Goal: Transaction & Acquisition: Purchase product/service

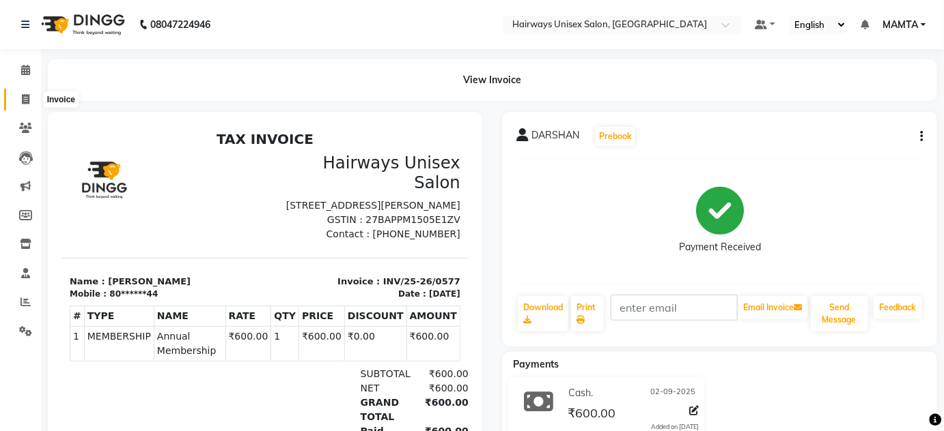
click at [25, 98] on icon at bounding box center [26, 99] width 8 height 10
select select "service"
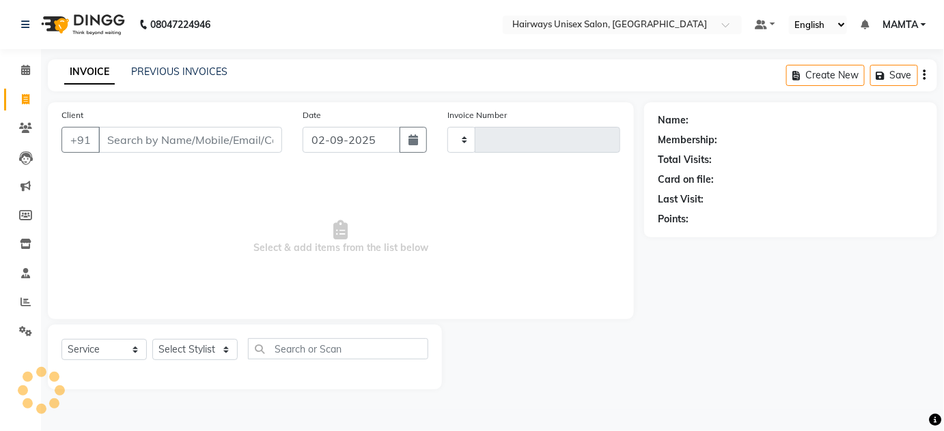
type input "1694"
select select "8320"
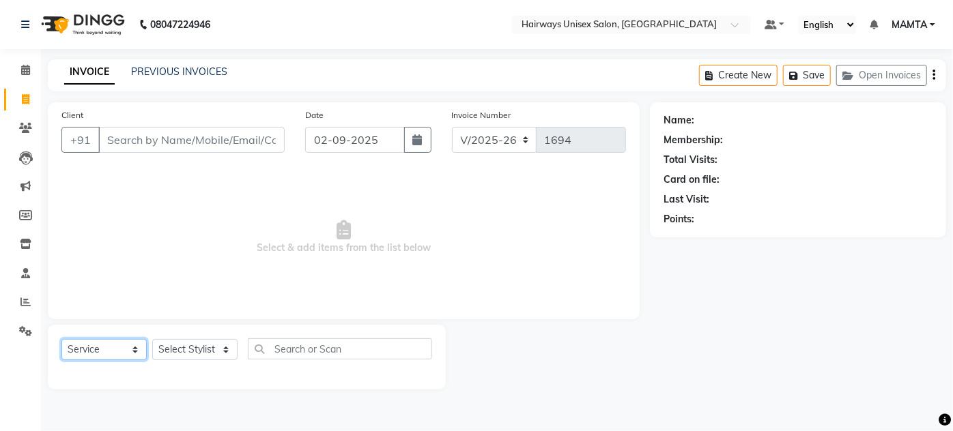
click at [90, 354] on select "Select Service Product Membership Package Voucher Prepaid Gift Card" at bounding box center [103, 349] width 85 height 21
select select "membership"
click at [61, 339] on select "Select Service Product Membership Package Voucher Prepaid Gift Card" at bounding box center [103, 349] width 85 height 21
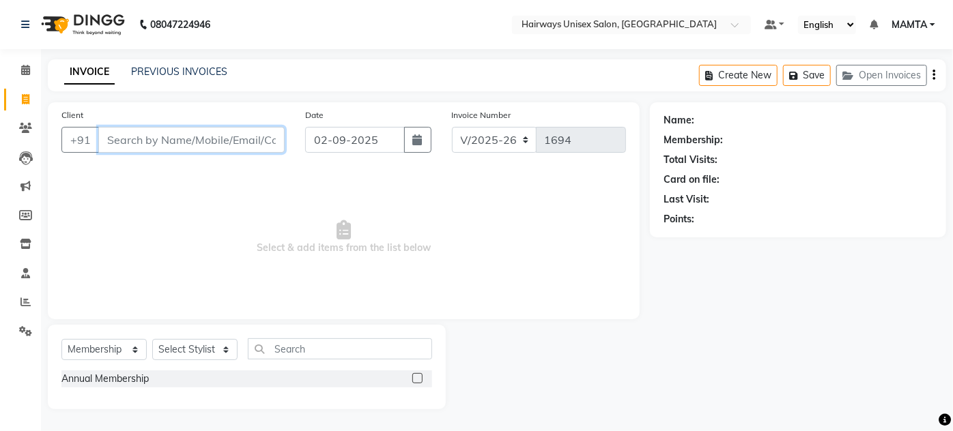
click at [178, 139] on input "Client" at bounding box center [191, 140] width 186 height 26
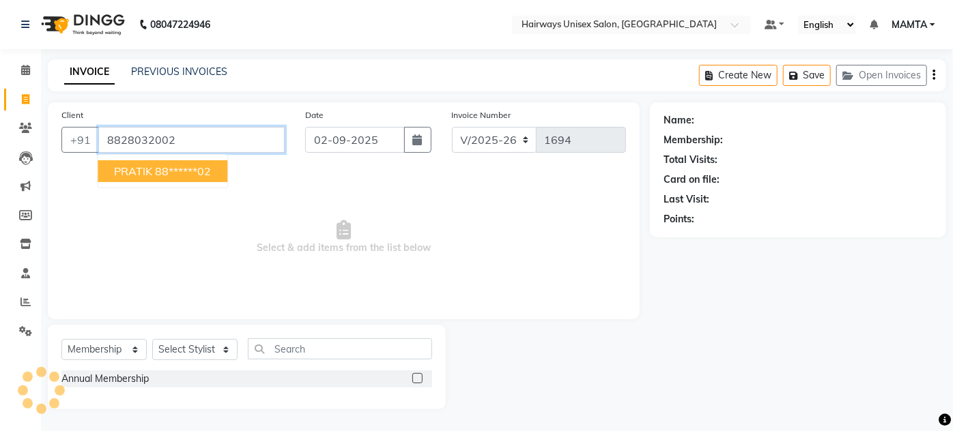
type input "8828032002"
select select "1: Object"
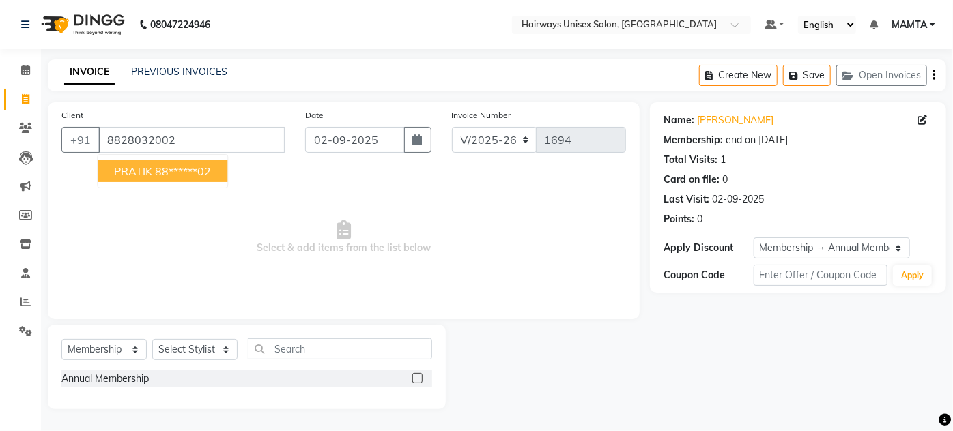
click at [120, 172] on span "PRATIK" at bounding box center [133, 172] width 38 height 14
type input "88******02"
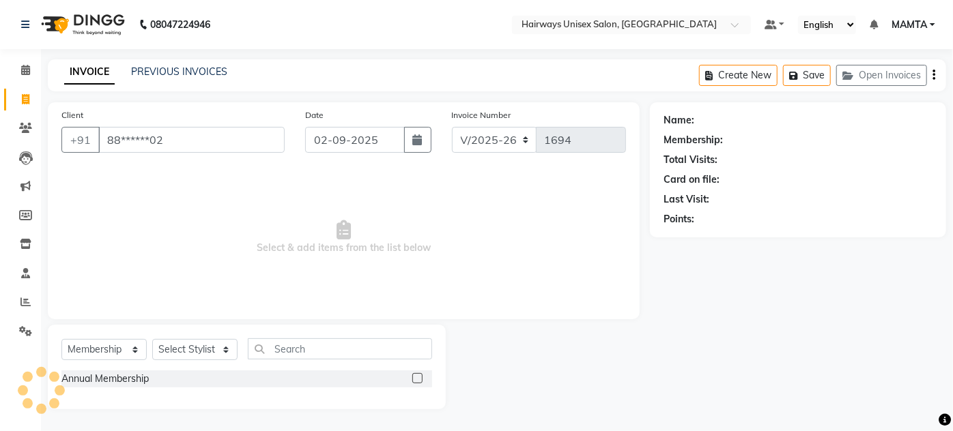
select select "1: Object"
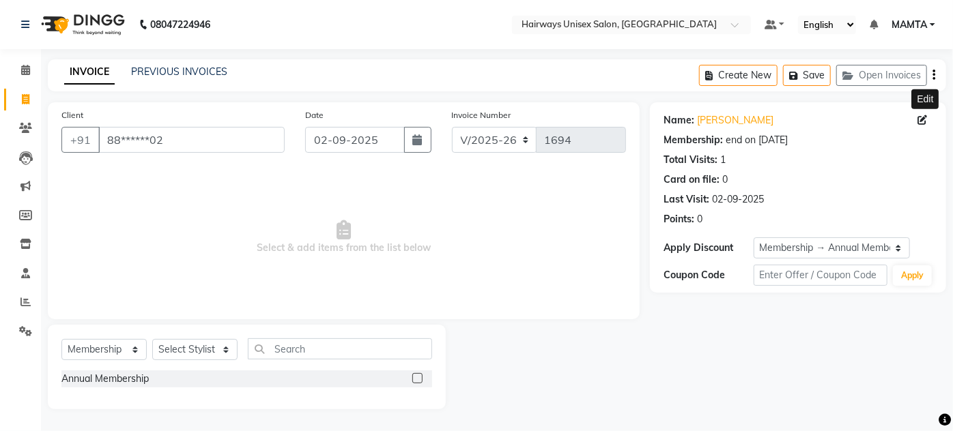
click at [919, 119] on icon at bounding box center [923, 120] width 10 height 10
select select "male"
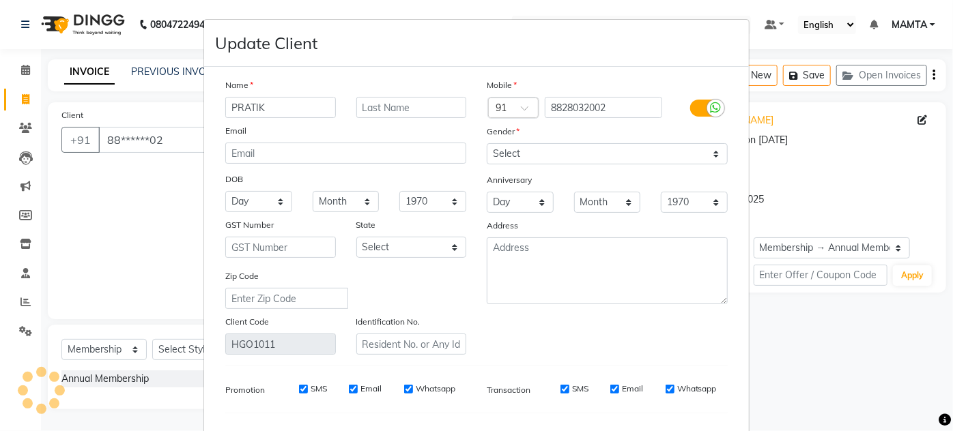
click at [89, 138] on ngb-modal-window "Update Client Name PRATIK Email DOB Day 01 02 03 04 05 06 07 08 09 10 11 12 13 …" at bounding box center [476, 215] width 953 height 431
click at [135, 140] on ngb-modal-window "Update Client Name PRATIK Email DOB Day 01 02 03 04 05 06 07 08 09 10 11 12 13 …" at bounding box center [476, 215] width 953 height 431
drag, startPoint x: 171, startPoint y: 29, endPoint x: 140, endPoint y: 89, distance: 67.2
click at [140, 89] on ngb-modal-window "Update Client Name PRATIK Email DOB Day 01 02 03 04 05 06 07 08 09 10 11 12 13 …" at bounding box center [476, 215] width 953 height 431
click at [124, 111] on ngb-modal-window "Update Client Name PRATIK Email DOB Day 01 02 03 04 05 06 07 08 09 10 11 12 13 …" at bounding box center [476, 215] width 953 height 431
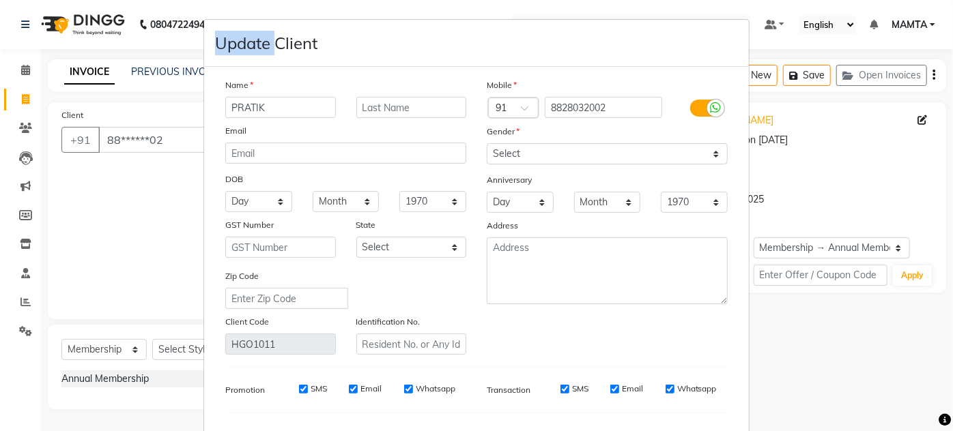
click at [124, 111] on ngb-modal-window "Update Client Name PRATIK Email DOB Day 01 02 03 04 05 06 07 08 09 10 11 12 13 …" at bounding box center [476, 215] width 953 height 431
click at [92, 199] on ngb-modal-window "Update Client Name PRATIK Email DOB Day 01 02 03 04 05 06 07 08 09 10 11 12 13 …" at bounding box center [476, 215] width 953 height 431
drag, startPoint x: 37, startPoint y: 201, endPoint x: 81, endPoint y: 246, distance: 62.8
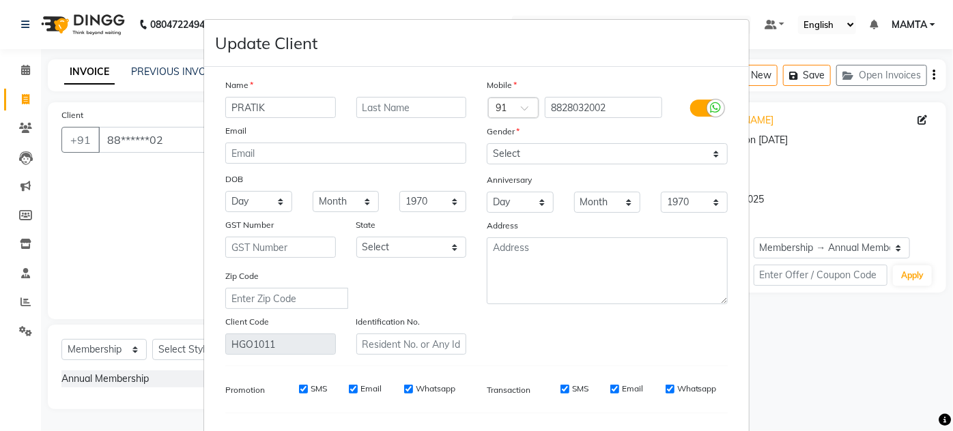
click at [81, 246] on ngb-modal-window "Update Client Name PRATIK Email DOB Day 01 02 03 04 05 06 07 08 09 10 11 12 13 …" at bounding box center [476, 215] width 953 height 431
click at [104, 136] on ngb-modal-window "Update Client Name PRATIK Email DOB Day 01 02 03 04 05 06 07 08 09 10 11 12 13 …" at bounding box center [476, 215] width 953 height 431
click at [165, 160] on ngb-modal-window "Update Client Name PRATIK Email DOB Day 01 02 03 04 05 06 07 08 09 10 11 12 13 …" at bounding box center [476, 215] width 953 height 431
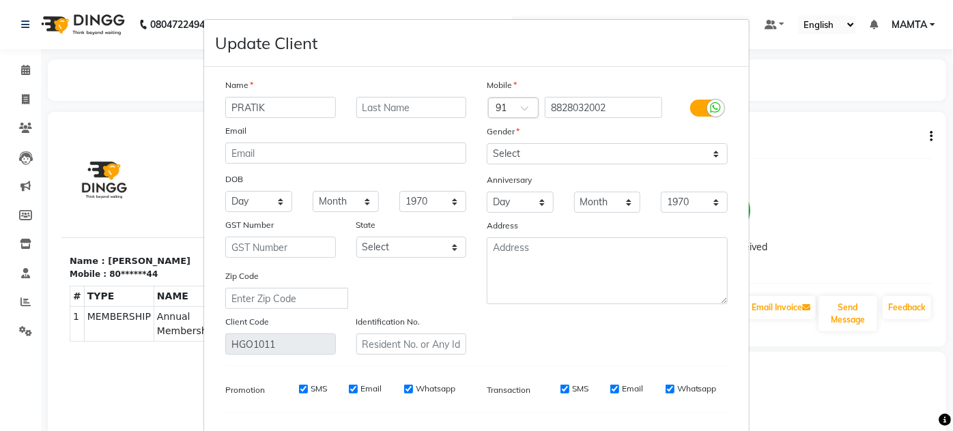
click at [161, 194] on ngb-modal-window "Update Client Name PRATIK Email DOB Day 01 02 03 04 05 06 07 08 09 10 11 12 13 …" at bounding box center [476, 215] width 953 height 431
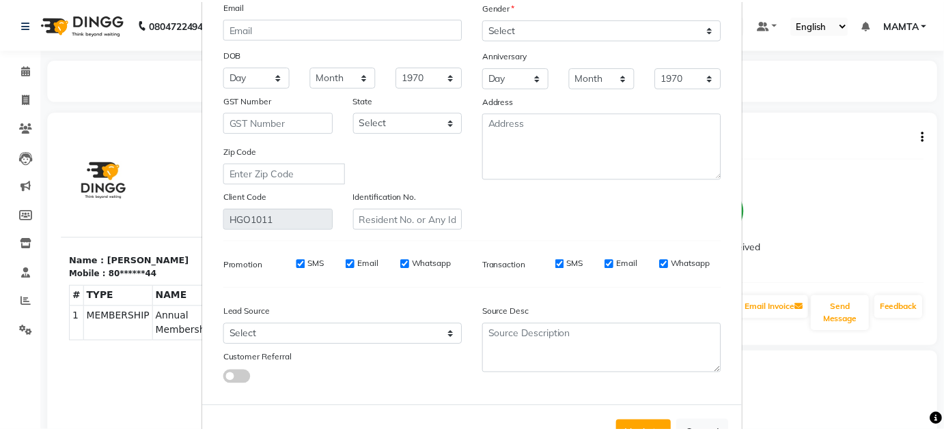
scroll to position [173, 0]
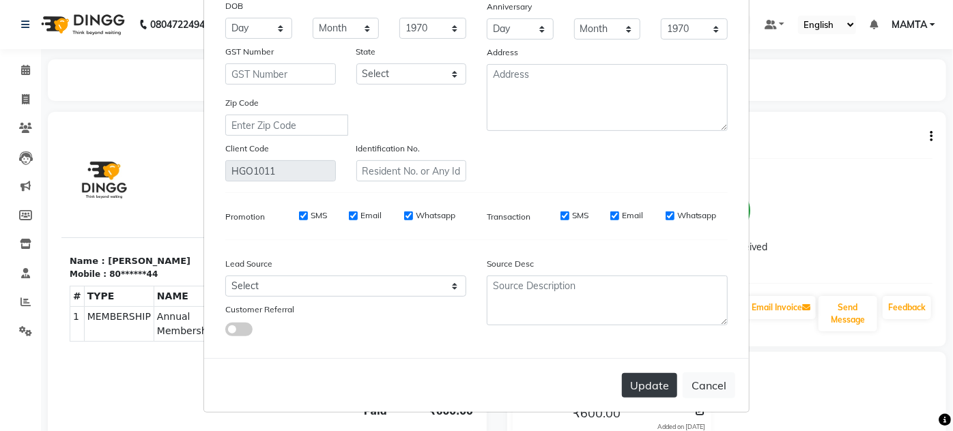
click at [660, 383] on button "Update" at bounding box center [649, 385] width 55 height 25
select select
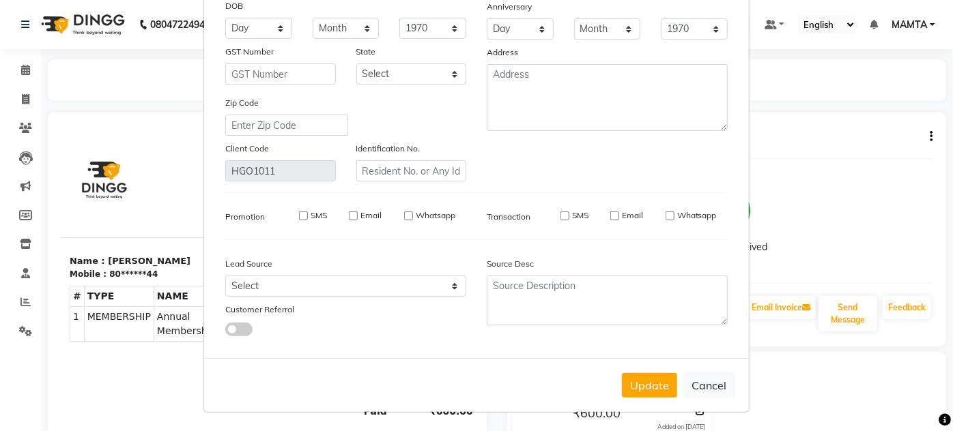
select select
checkbox input "false"
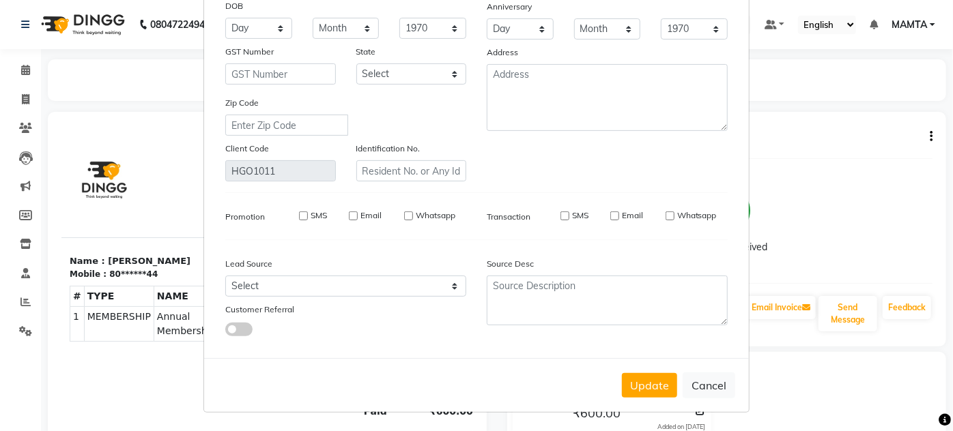
checkbox input "false"
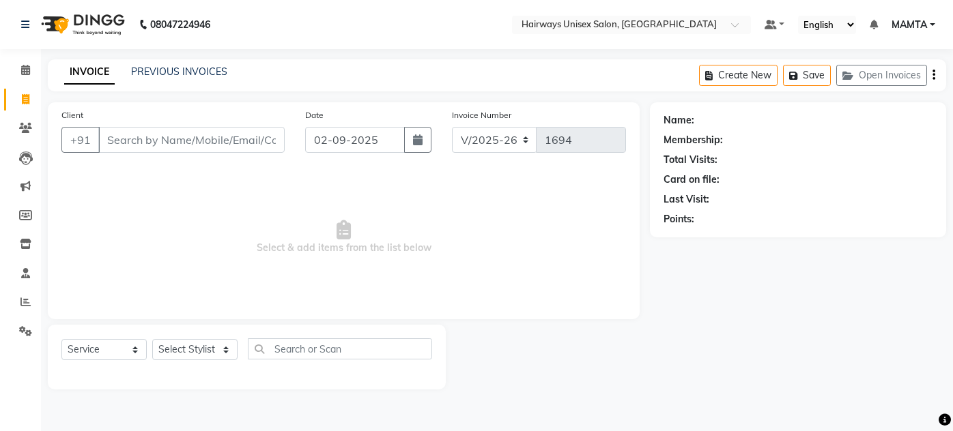
select select "8320"
select select "service"
click at [245, 141] on input "Client" at bounding box center [191, 140] width 186 height 26
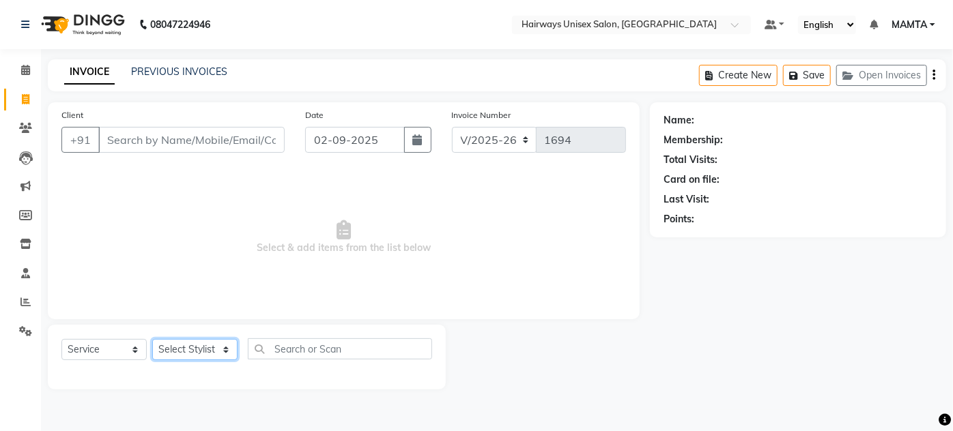
click at [180, 339] on select "Select Stylist [PERSON_NAME] [PERSON_NAME] [PERSON_NAME] MAMTA POOJA [PERSON_NA…" at bounding box center [194, 349] width 85 height 21
select select "80507"
click at [152, 339] on select "Select Stylist [PERSON_NAME] [PERSON_NAME] [PERSON_NAME] MAMTA POOJA [PERSON_NA…" at bounding box center [194, 349] width 85 height 21
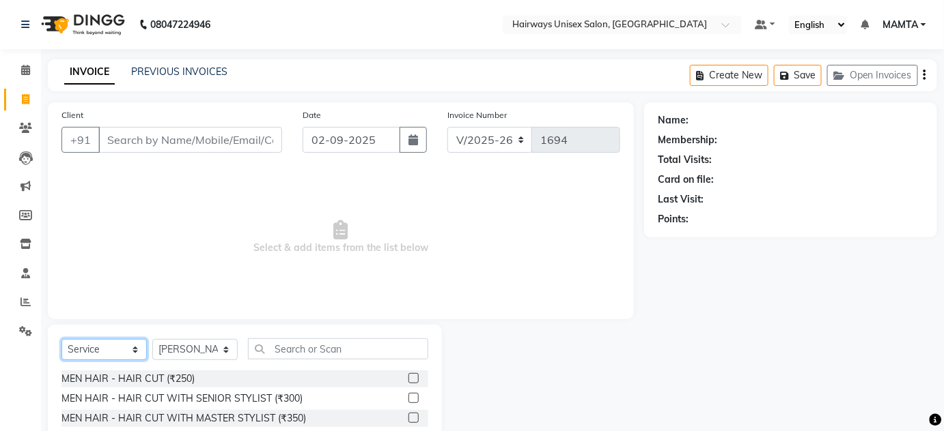
click at [112, 356] on select "Select Service Product Membership Package Voucher Prepaid Gift Card" at bounding box center [103, 349] width 85 height 21
click at [61, 339] on select "Select Service Product Membership Package Voucher Prepaid Gift Card" at bounding box center [103, 349] width 85 height 21
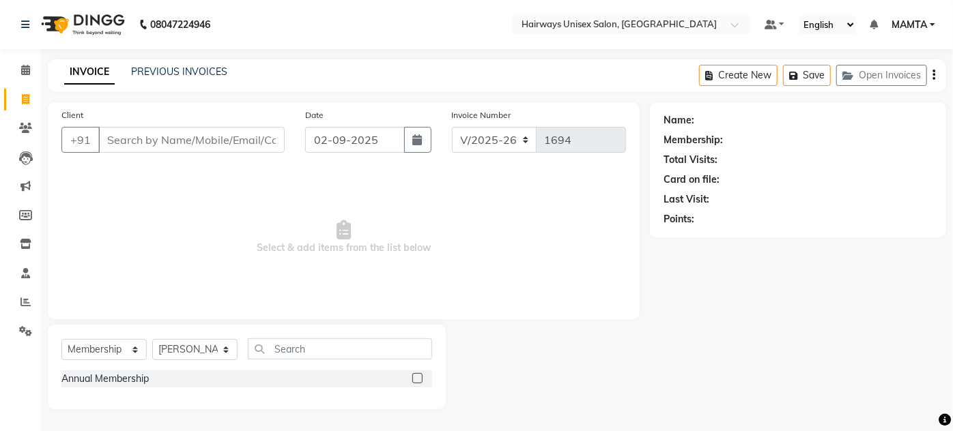
click at [416, 376] on label at bounding box center [417, 378] width 10 height 10
click at [416, 376] on input "checkbox" at bounding box center [416, 379] width 9 height 9
select select "select"
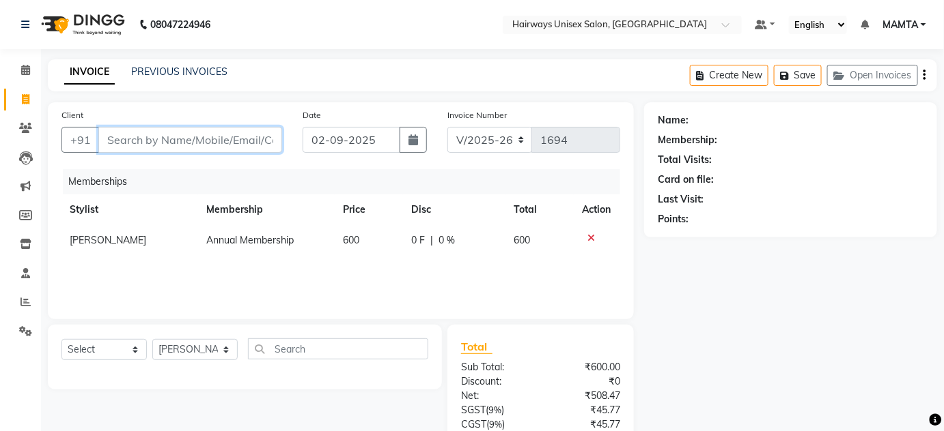
click at [216, 144] on input "Client" at bounding box center [190, 140] width 184 height 26
type input "8976276507"
click at [240, 141] on span "Add Client" at bounding box center [247, 140] width 54 height 14
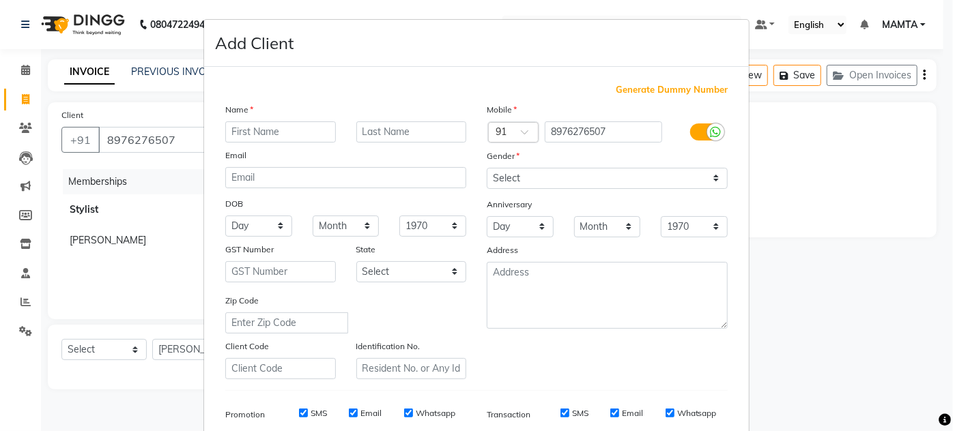
click at [275, 132] on input "text" at bounding box center [280, 132] width 111 height 21
type input "ASHISH"
click at [371, 132] on input "text" at bounding box center [411, 132] width 111 height 21
type input "MISHRA"
click at [528, 183] on select "Select Male Female Other Prefer Not To Say" at bounding box center [607, 178] width 241 height 21
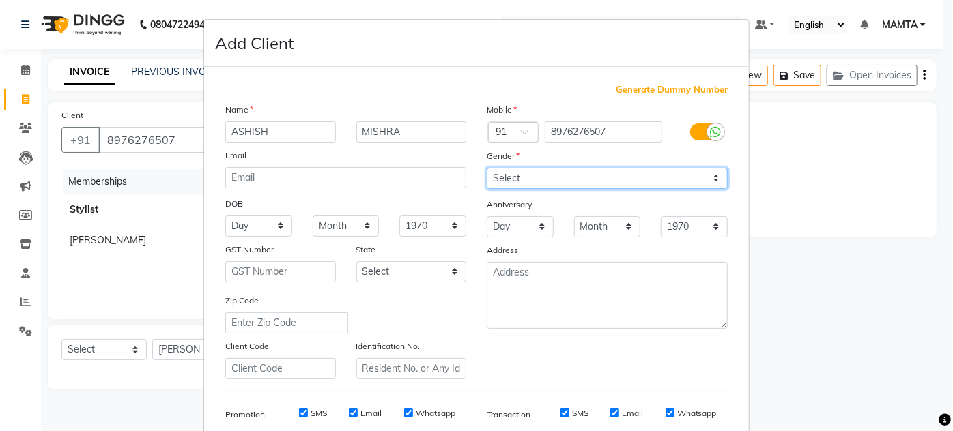
select select "male"
click at [487, 168] on select "Select Male Female Other Prefer Not To Say" at bounding box center [607, 178] width 241 height 21
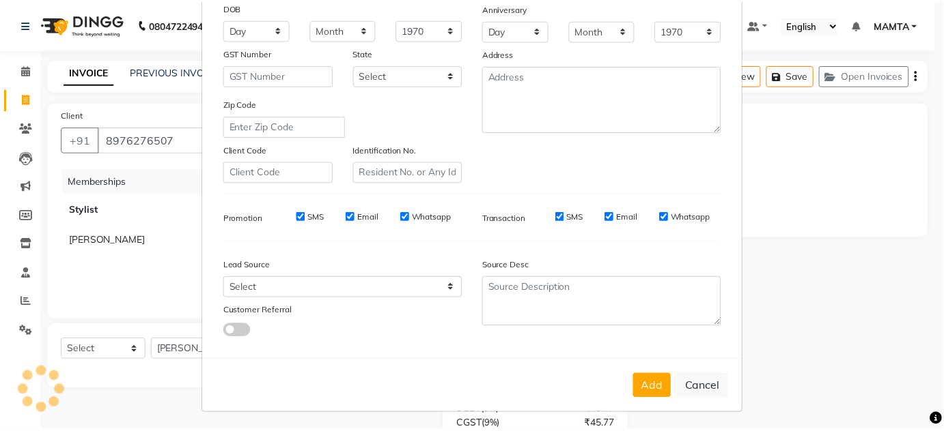
scroll to position [198, 0]
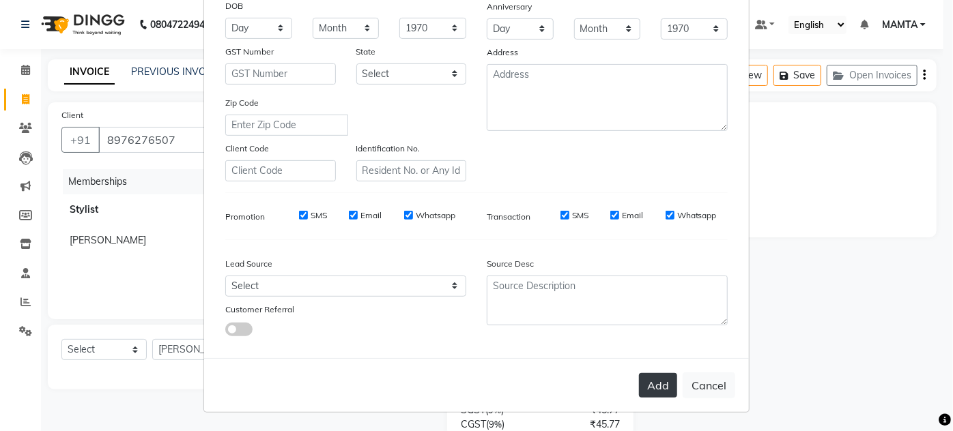
click at [660, 393] on button "Add" at bounding box center [658, 385] width 38 height 25
type input "89******07"
select select
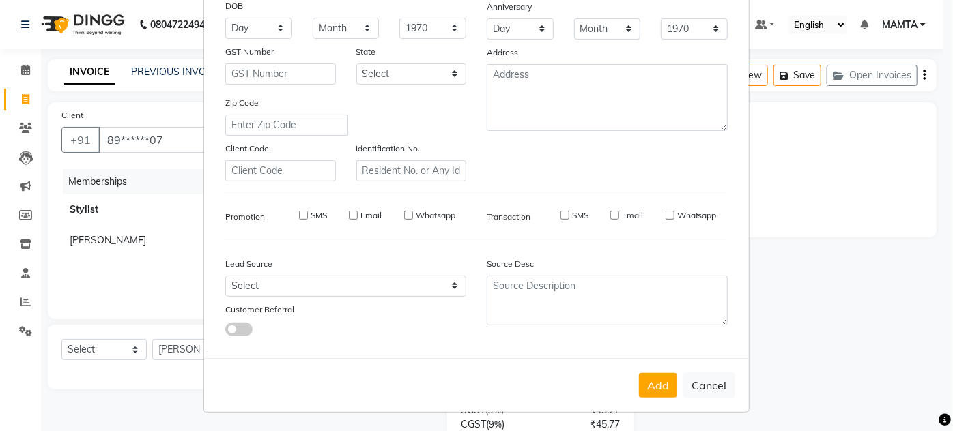
select select
checkbox input "false"
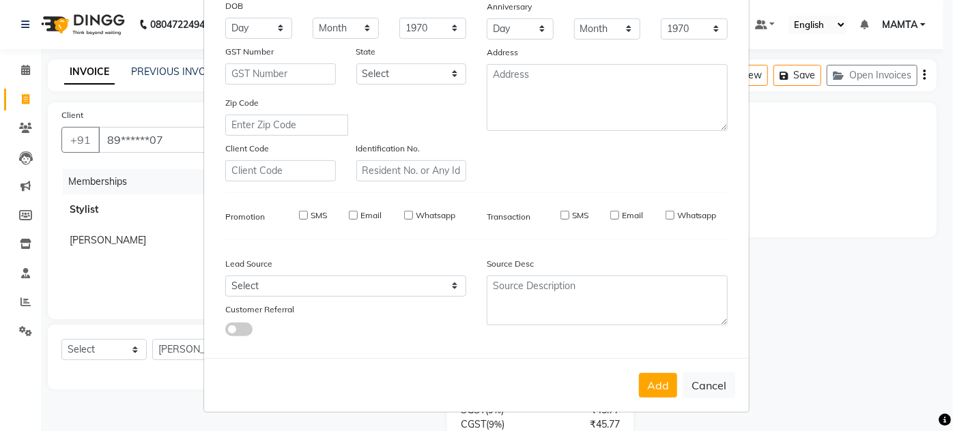
checkbox input "false"
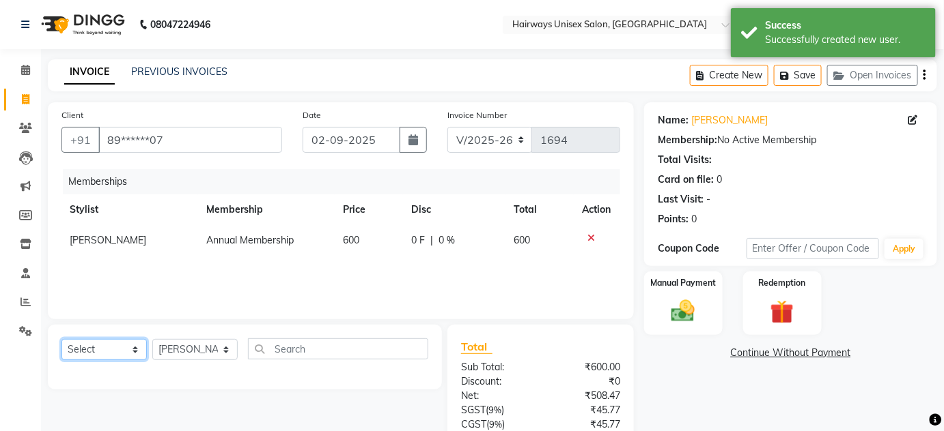
click at [113, 349] on select "Select Service Product Package Voucher Prepaid Gift Card" at bounding box center [103, 349] width 85 height 21
click at [115, 400] on div "Select Service Product Package Voucher Prepaid Gift Card Select Stylist AHSAN A…" at bounding box center [240, 418] width 404 height 186
click at [100, 351] on select "Select Service Product Package Voucher Prepaid Gift Card" at bounding box center [103, 349] width 85 height 21
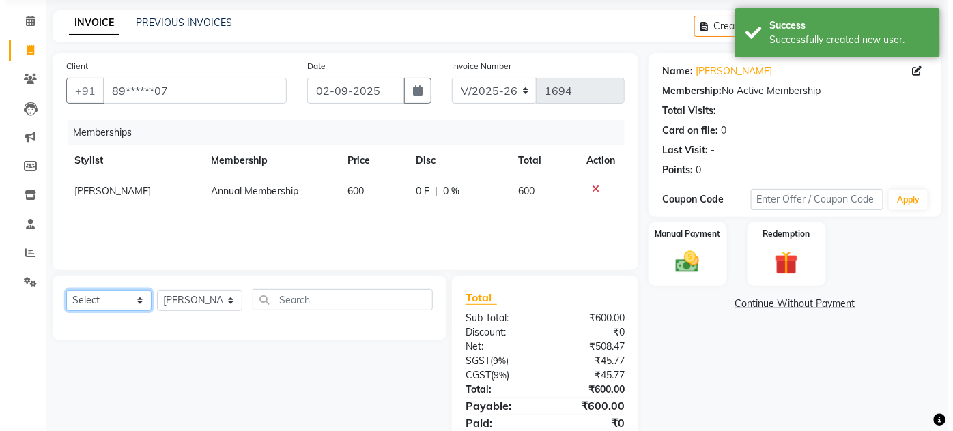
scroll to position [61, 0]
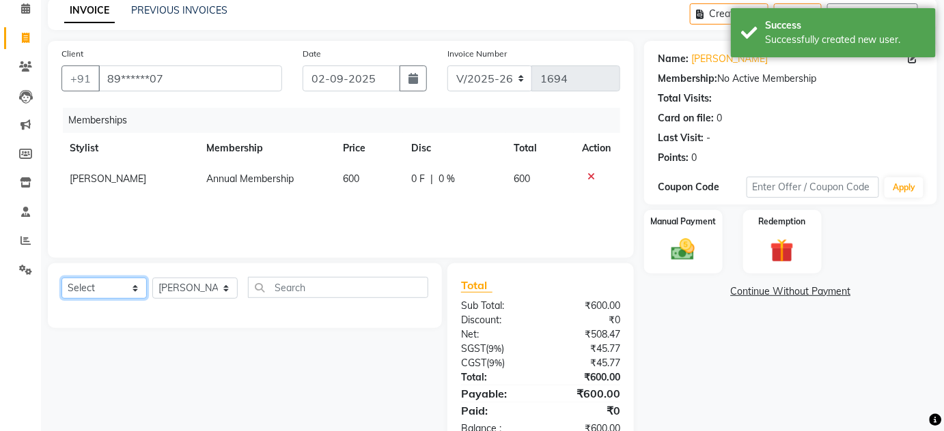
click at [101, 292] on select "Select Service Product Package Voucher Prepaid Gift Card" at bounding box center [103, 288] width 85 height 21
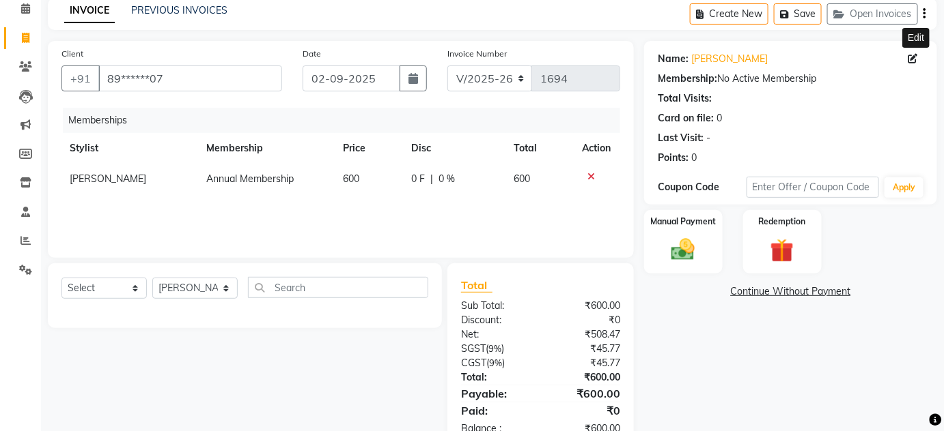
click at [910, 57] on icon at bounding box center [913, 59] width 10 height 10
select select "male"
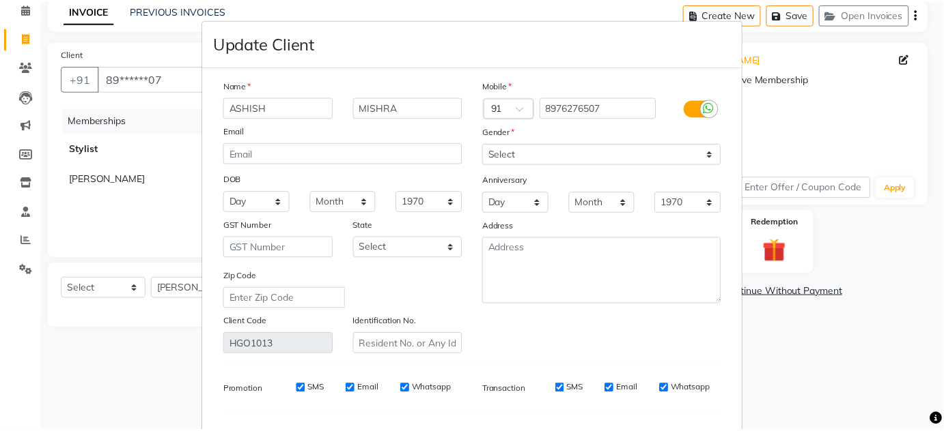
scroll to position [173, 0]
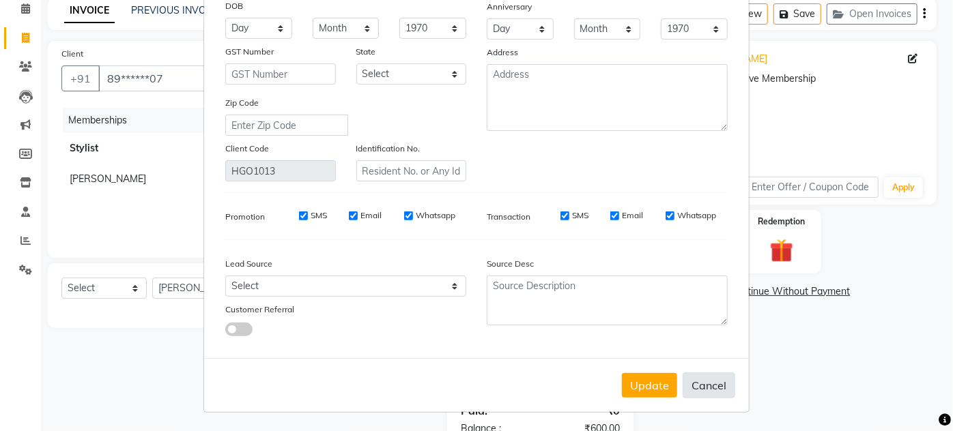
click at [701, 385] on button "Cancel" at bounding box center [709, 386] width 53 height 26
select select
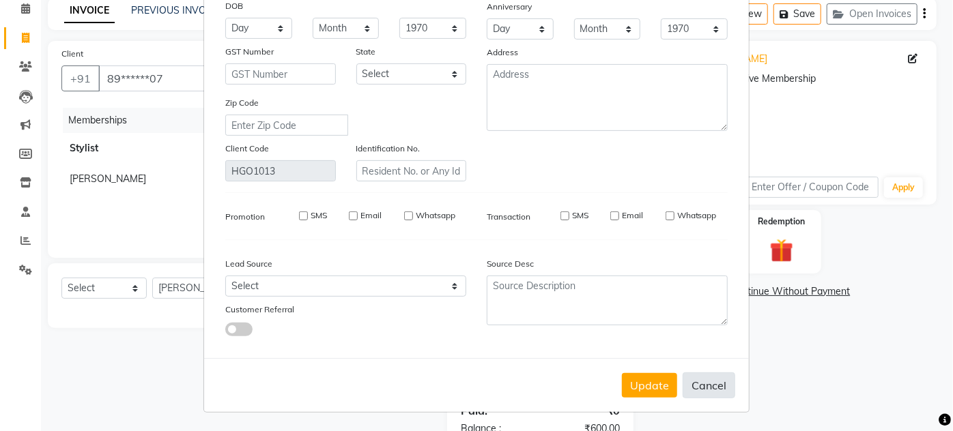
select select
checkbox input "false"
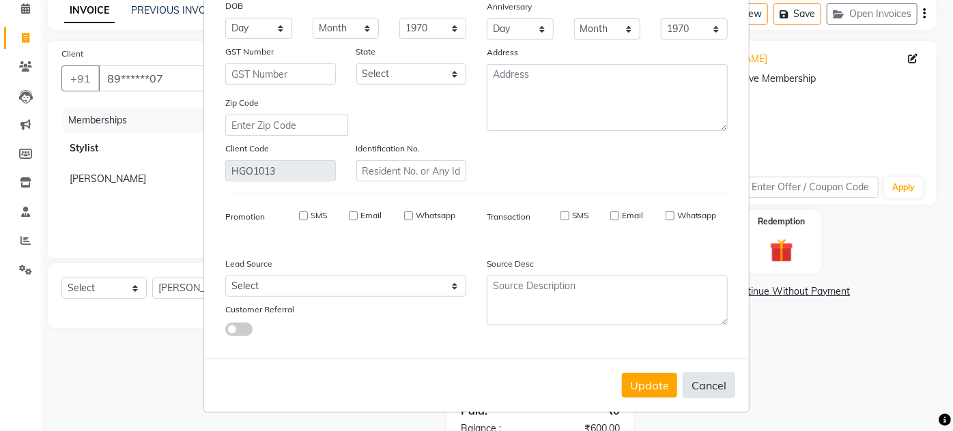
checkbox input "false"
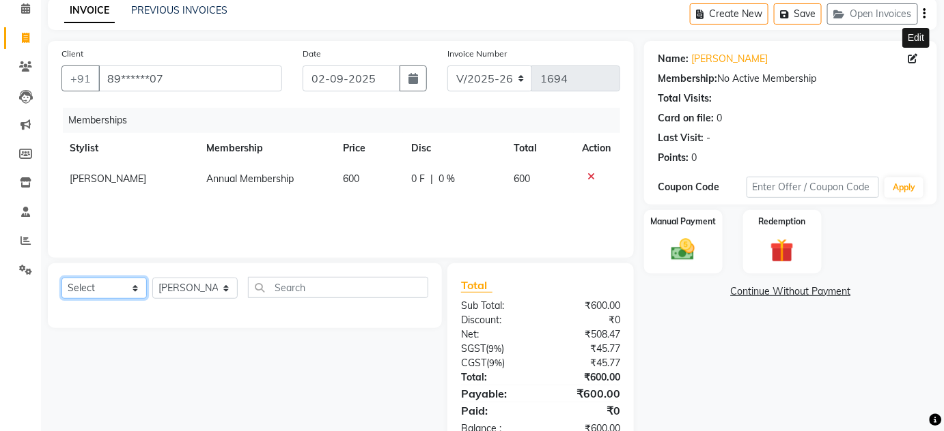
click at [111, 296] on select "Select Service Product Package Voucher Prepaid Gift Card" at bounding box center [103, 288] width 85 height 21
click at [206, 362] on div "Select Service Product Package Voucher Prepaid Gift Card Select Stylist AHSAN A…" at bounding box center [240, 357] width 404 height 186
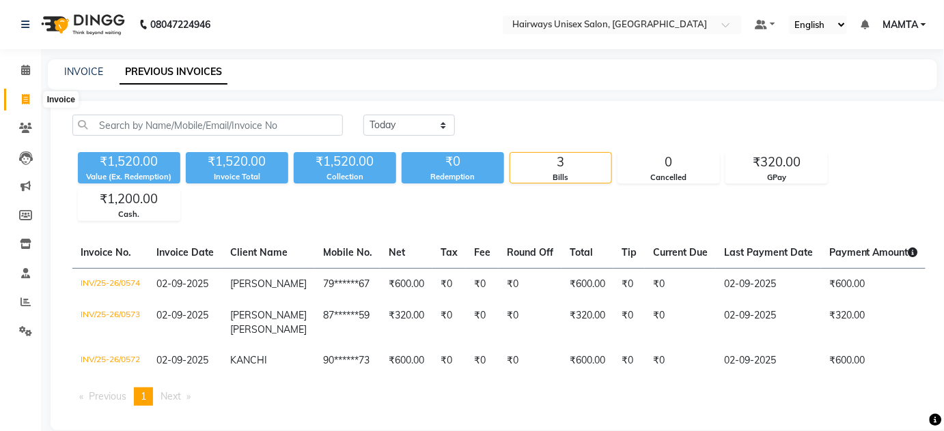
click at [23, 98] on icon at bounding box center [26, 99] width 8 height 10
select select "service"
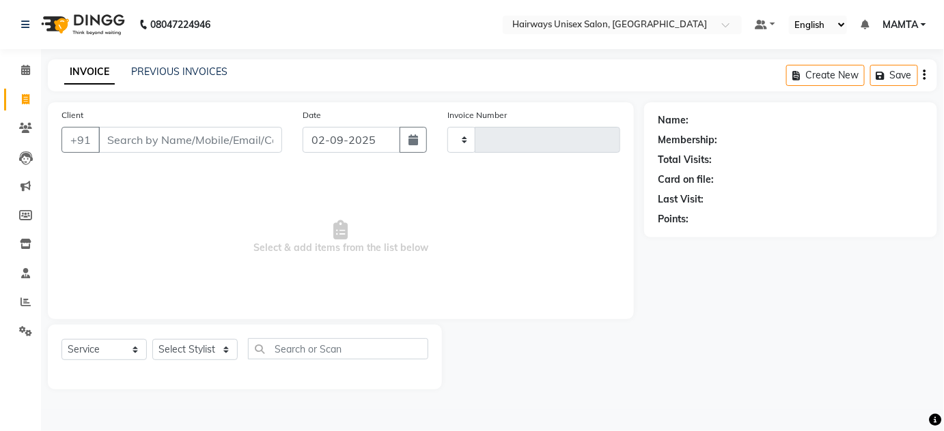
type input "1694"
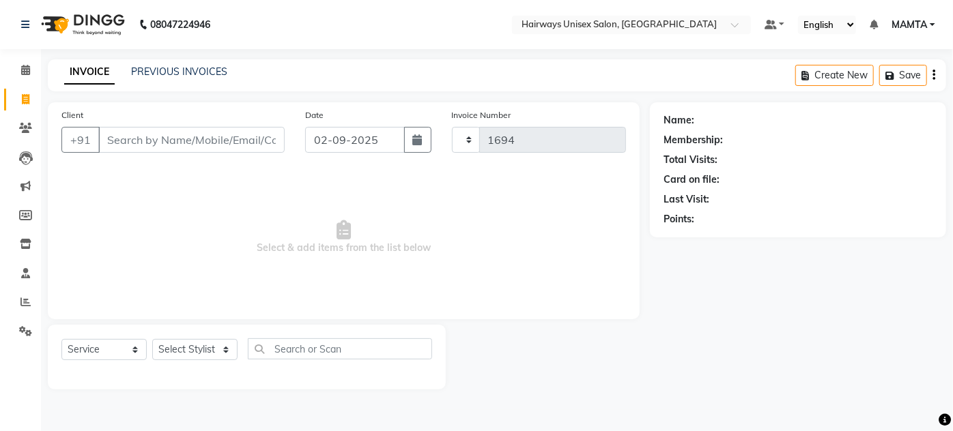
select select "8320"
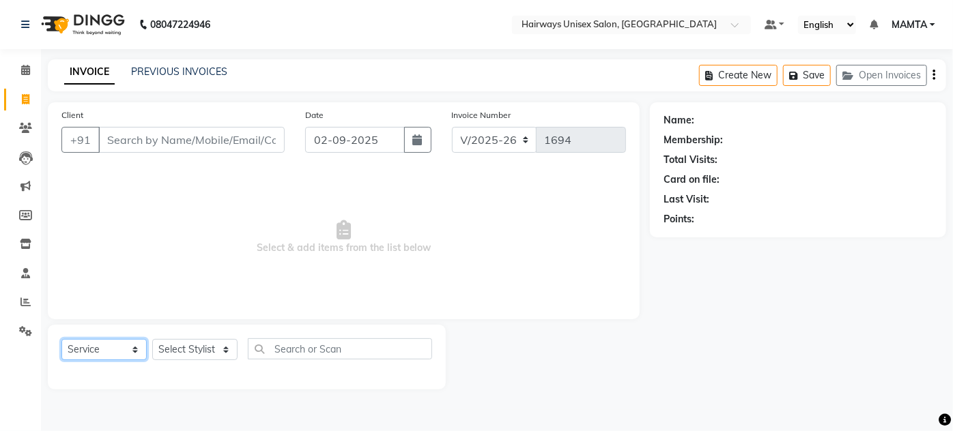
click at [98, 349] on select "Select Service Product Membership Package Voucher Prepaid Gift Card" at bounding box center [103, 349] width 85 height 21
select select "membership"
click at [61, 339] on select "Select Service Product Membership Package Voucher Prepaid Gift Card" at bounding box center [103, 349] width 85 height 21
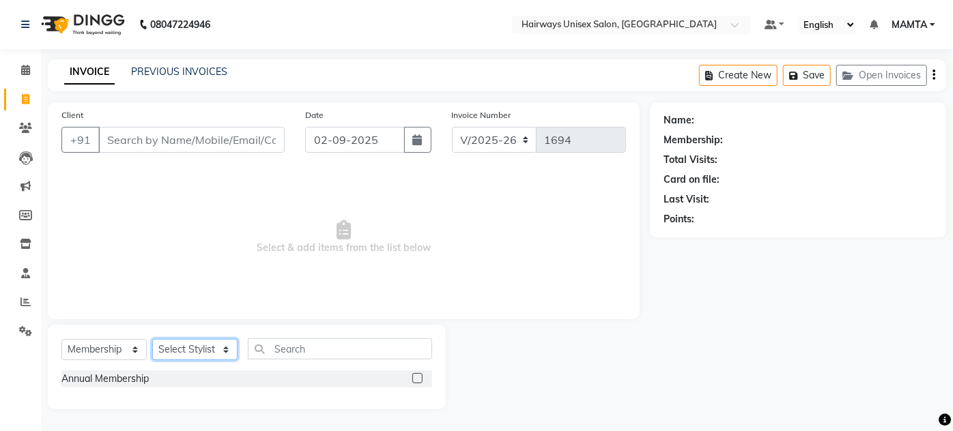
click at [185, 348] on select "Select Stylist [PERSON_NAME] [PERSON_NAME] [PERSON_NAME] MAMTA POOJA [PERSON_NA…" at bounding box center [194, 349] width 85 height 21
select select "80507"
click at [152, 339] on select "Select Stylist [PERSON_NAME] [PERSON_NAME] [PERSON_NAME] MAMTA POOJA [PERSON_NA…" at bounding box center [194, 349] width 85 height 21
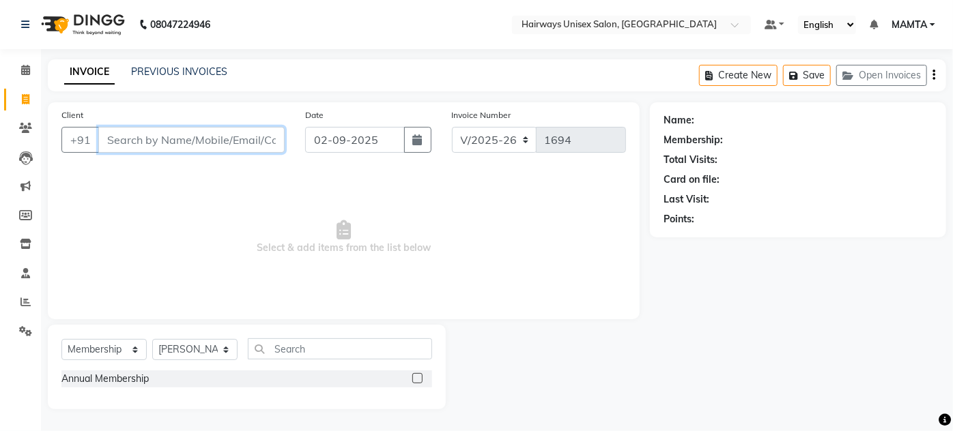
click at [175, 147] on input "Client" at bounding box center [191, 140] width 186 height 26
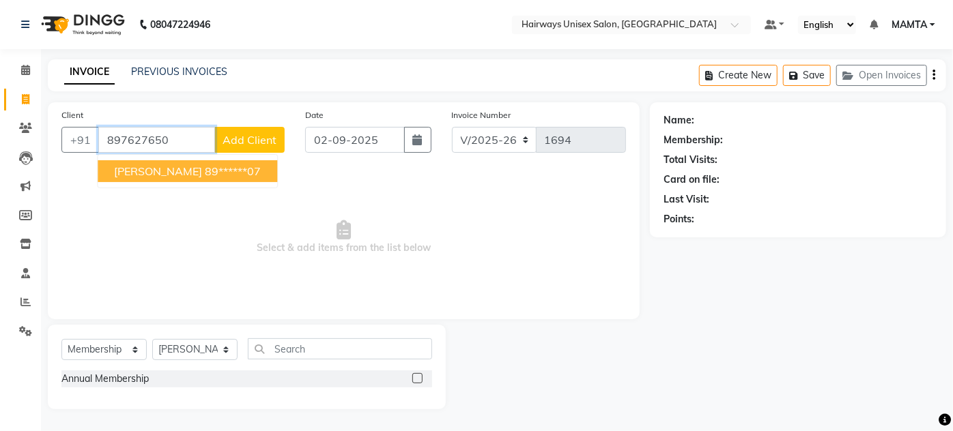
click at [137, 173] on span "[PERSON_NAME]" at bounding box center [158, 172] width 88 height 14
type input "89******07"
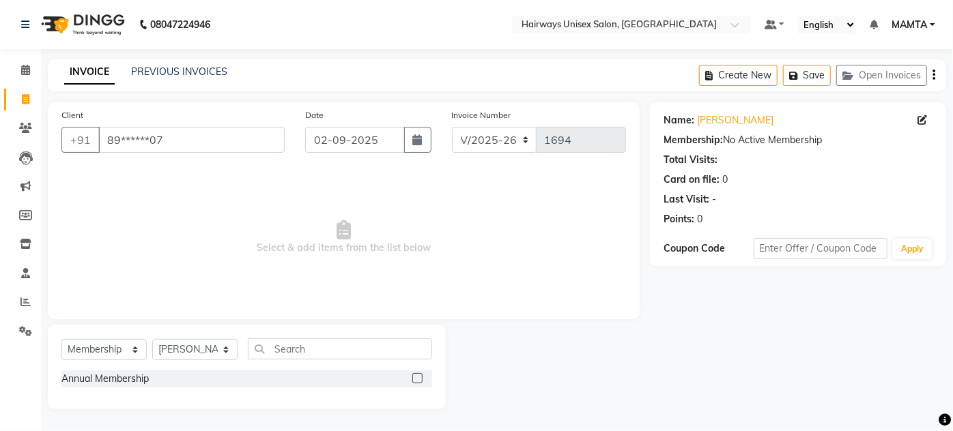
click at [414, 378] on label at bounding box center [417, 378] width 10 height 10
click at [414, 378] on input "checkbox" at bounding box center [416, 379] width 9 height 9
select select "select"
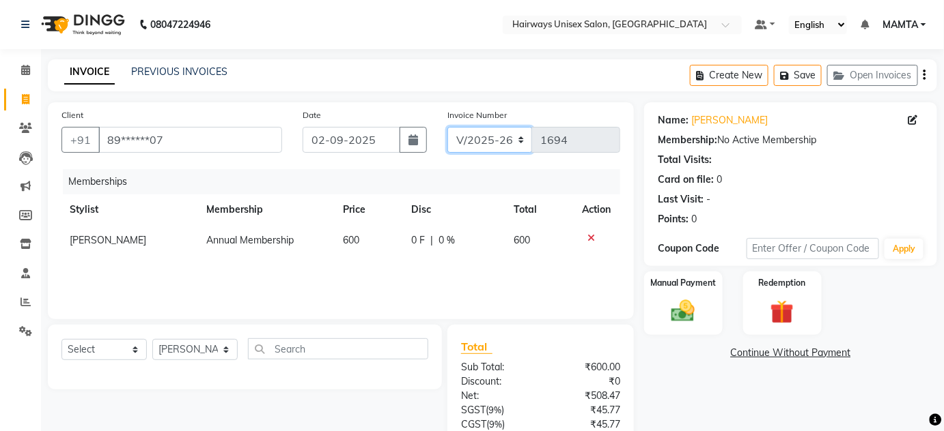
click at [492, 134] on select "INV/25-26 V/2025-26" at bounding box center [489, 140] width 85 height 26
select select "8645"
click at [447, 127] on select "INV/25-26 V/2025-26" at bounding box center [489, 140] width 85 height 26
type input "0578"
drag, startPoint x: 924, startPoint y: 72, endPoint x: 915, endPoint y: 76, distance: 10.1
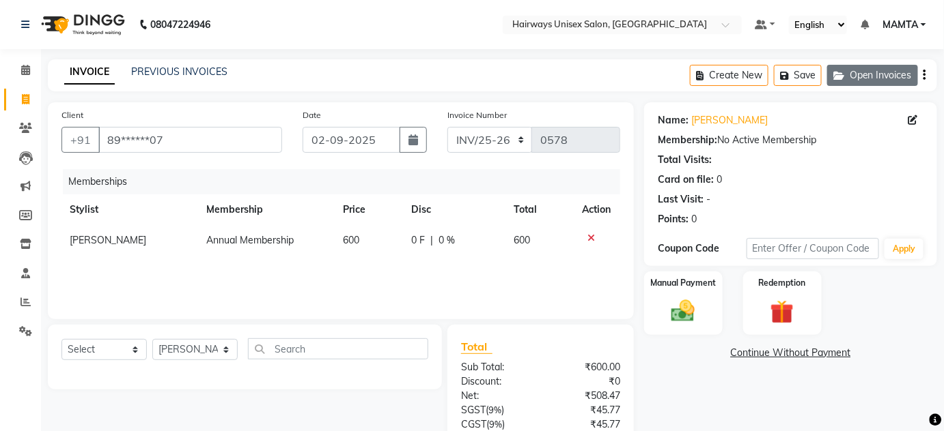
click at [924, 75] on icon "button" at bounding box center [924, 75] width 3 height 1
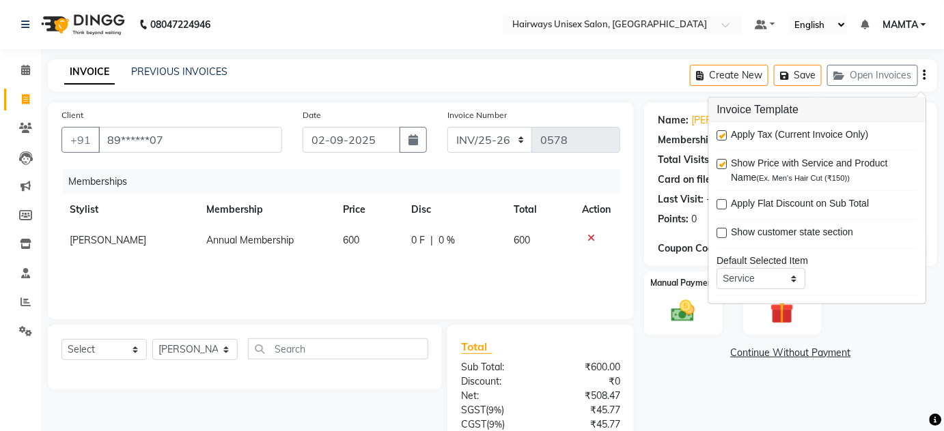
click at [722, 138] on label at bounding box center [722, 135] width 10 height 10
click at [722, 138] on input "checkbox" at bounding box center [721, 136] width 9 height 9
checkbox input "false"
click at [683, 310] on img at bounding box center [683, 312] width 40 height 28
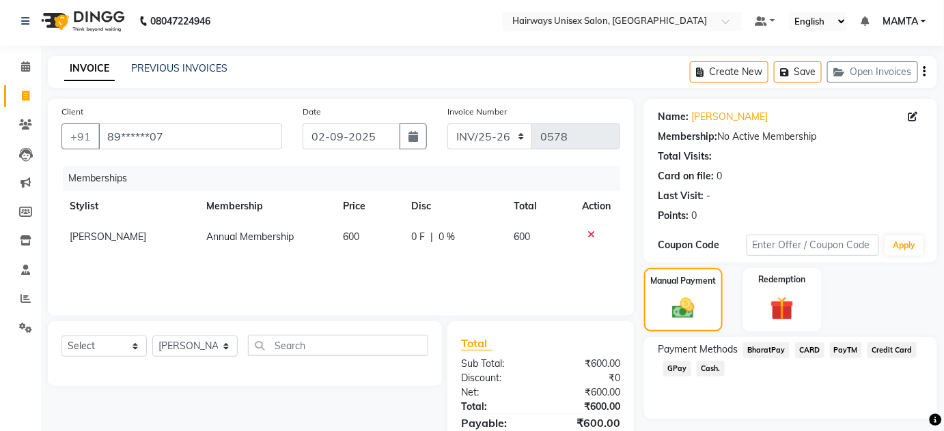
scroll to position [71, 0]
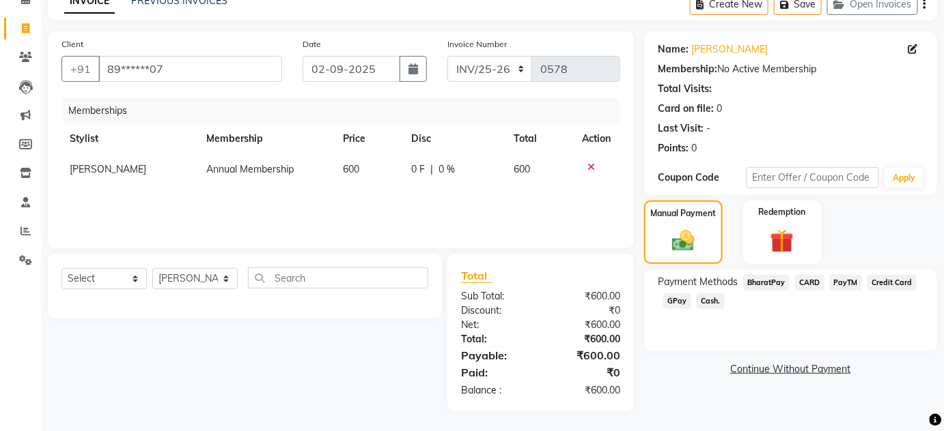
click at [705, 303] on span "Cash." at bounding box center [710, 302] width 28 height 16
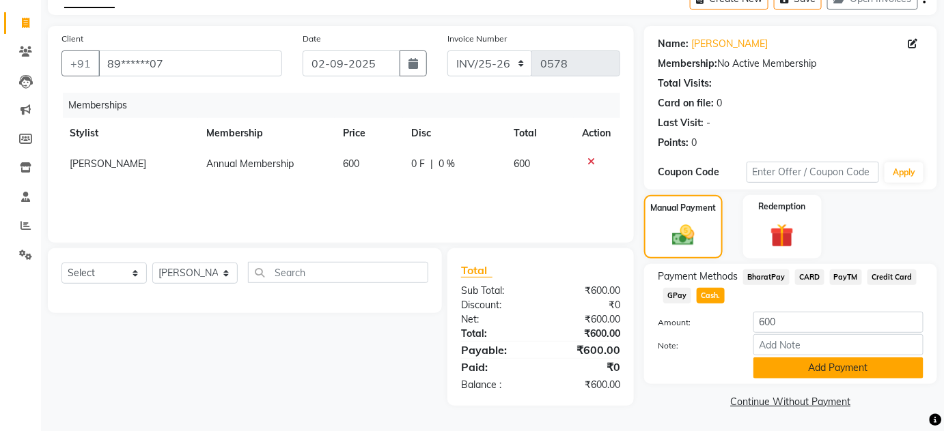
click at [778, 360] on button "Add Payment" at bounding box center [838, 368] width 170 height 21
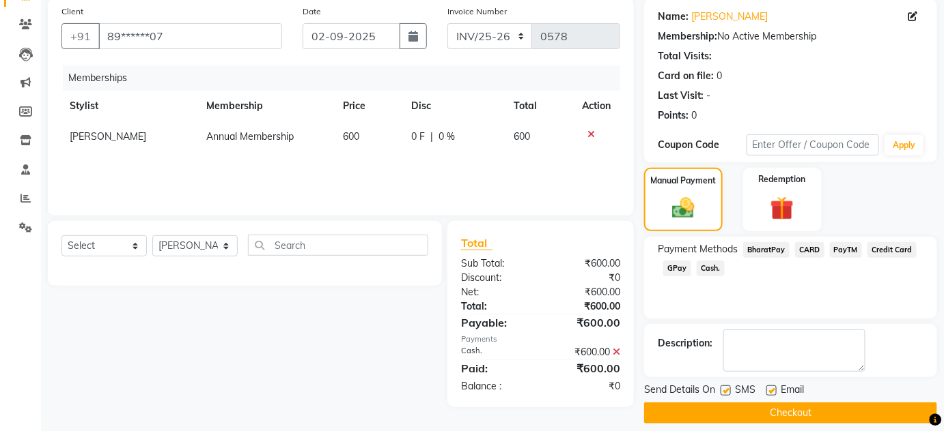
scroll to position [115, 0]
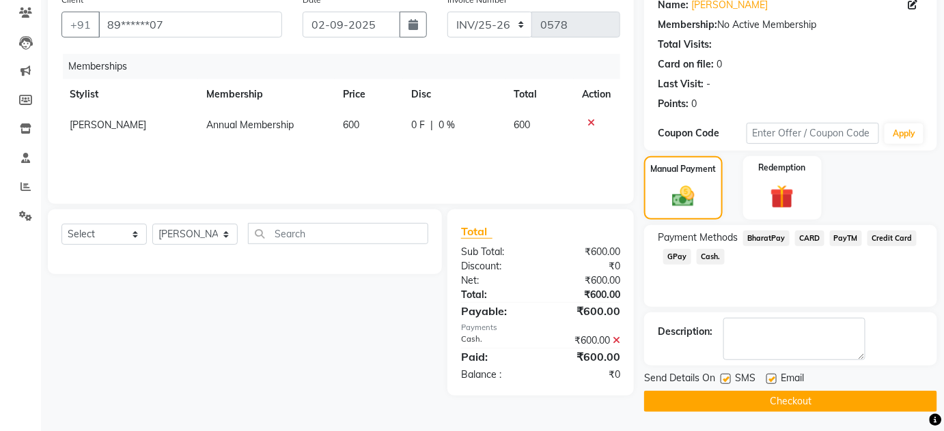
click at [775, 400] on button "Checkout" at bounding box center [790, 401] width 293 height 21
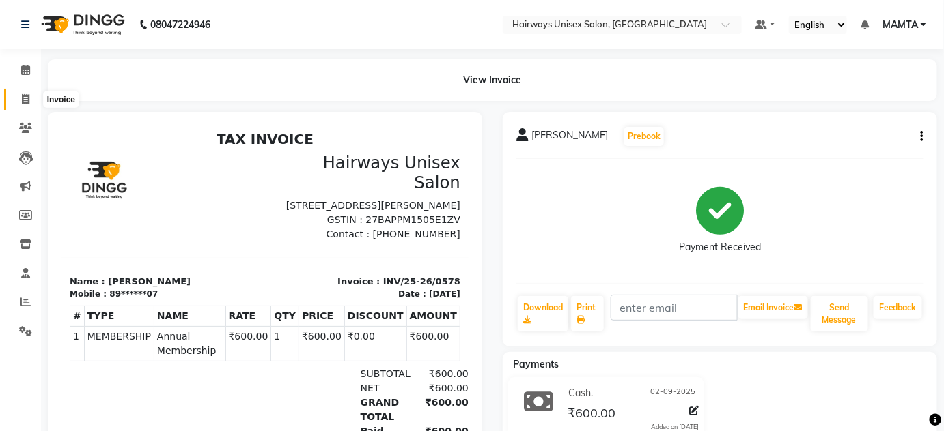
click at [27, 100] on icon at bounding box center [26, 99] width 8 height 10
select select "8320"
select select "service"
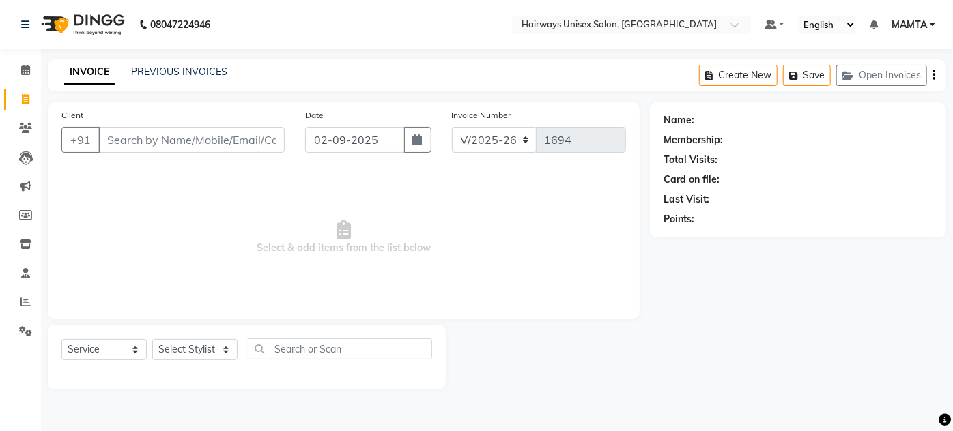
click at [174, 140] on input "Client" at bounding box center [191, 140] width 186 height 26
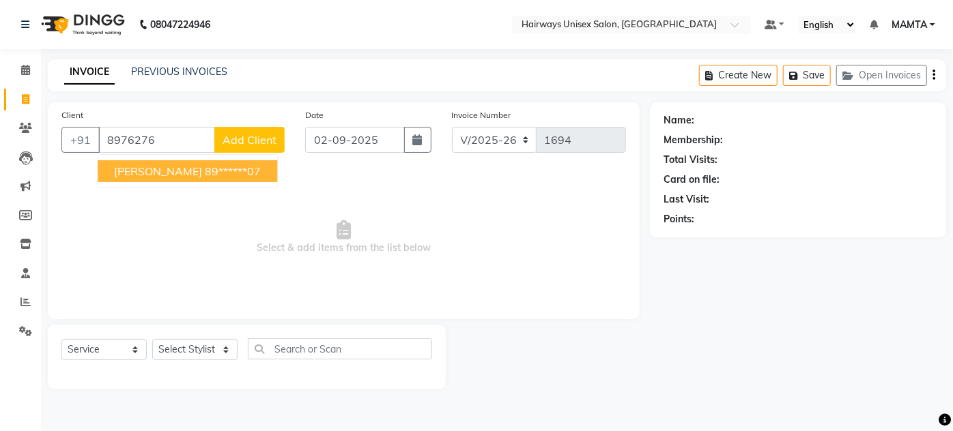
click at [165, 174] on span "[PERSON_NAME]" at bounding box center [158, 172] width 88 height 14
type input "89******07"
select select "1: Object"
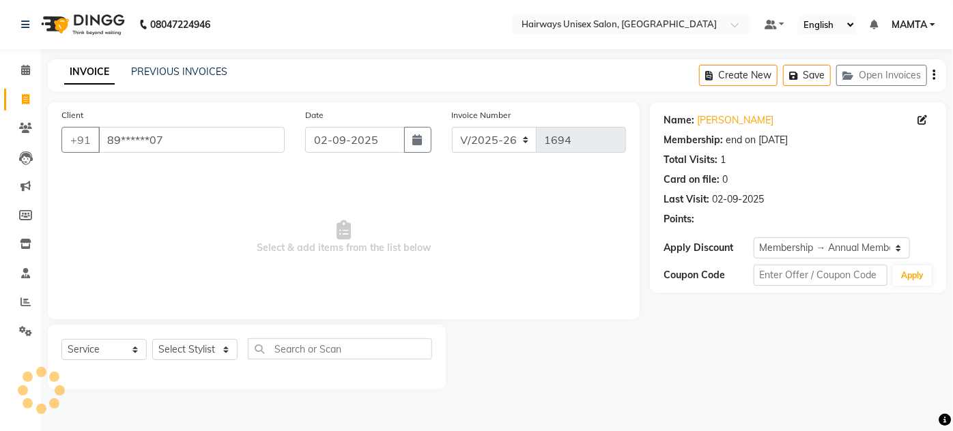
click at [165, 174] on span "Select & add items from the list below" at bounding box center [343, 237] width 565 height 137
click at [165, 272] on span "Select & add items from the list below" at bounding box center [343, 237] width 565 height 137
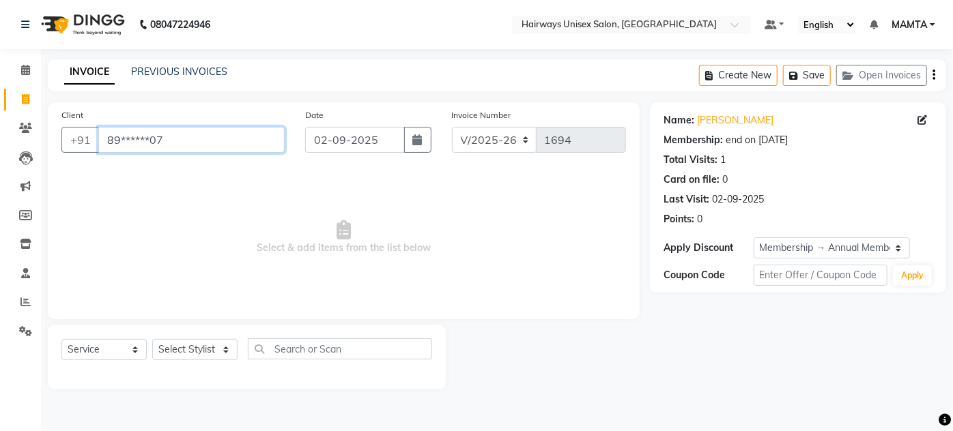
click at [172, 141] on input "89******07" at bounding box center [191, 140] width 186 height 26
click at [172, 142] on input "89******07" at bounding box center [191, 140] width 186 height 26
click at [187, 147] on input "89******07" at bounding box center [191, 140] width 186 height 26
type input "8"
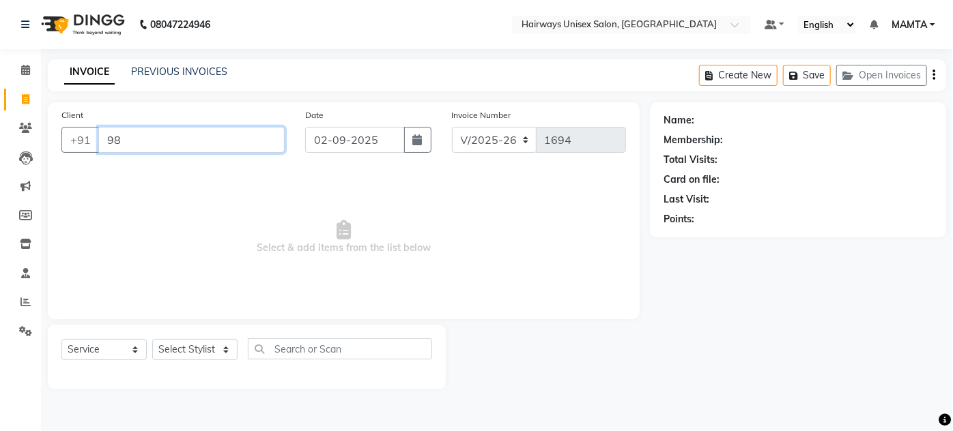
type input "9"
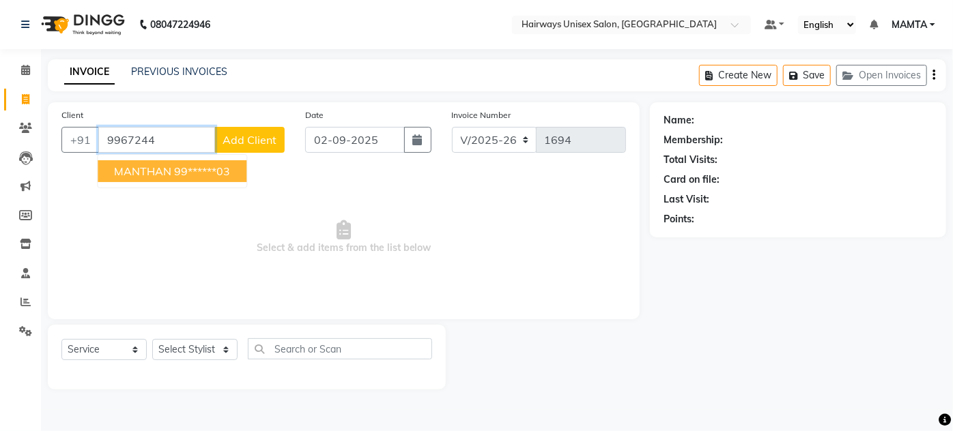
click at [191, 169] on ngb-highlight "99******03" at bounding box center [202, 172] width 56 height 14
type input "99******03"
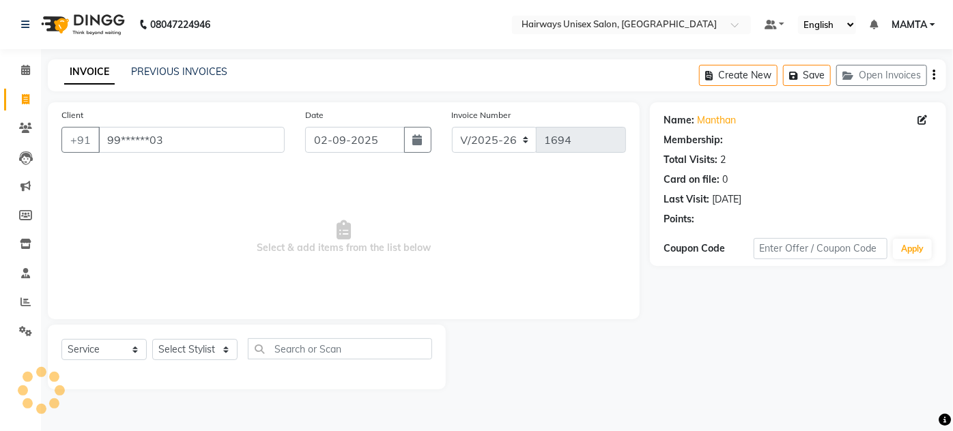
select select "1: Object"
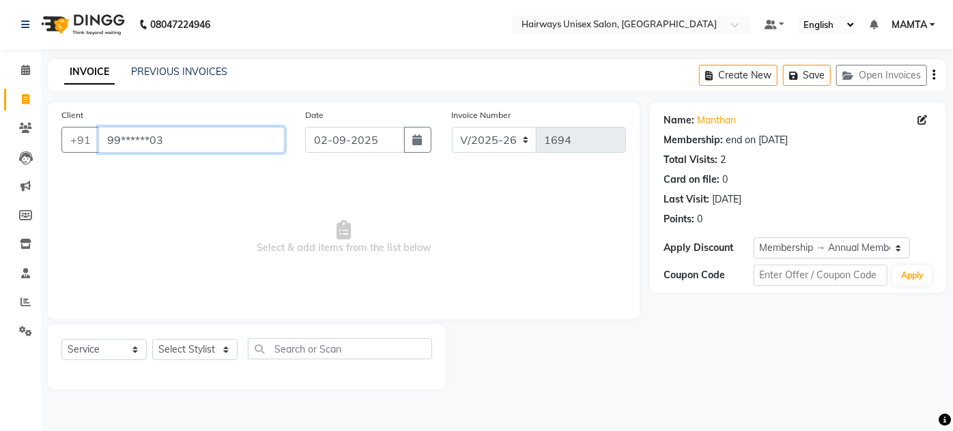
click at [233, 145] on input "99******03" at bounding box center [191, 140] width 186 height 26
click at [227, 140] on input "99******03" at bounding box center [191, 140] width 186 height 26
click at [180, 140] on input "99******03" at bounding box center [191, 140] width 186 height 26
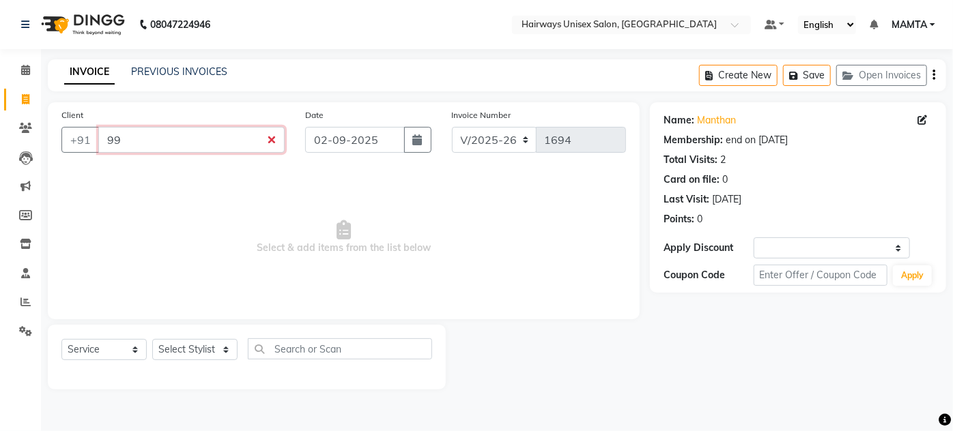
type input "9"
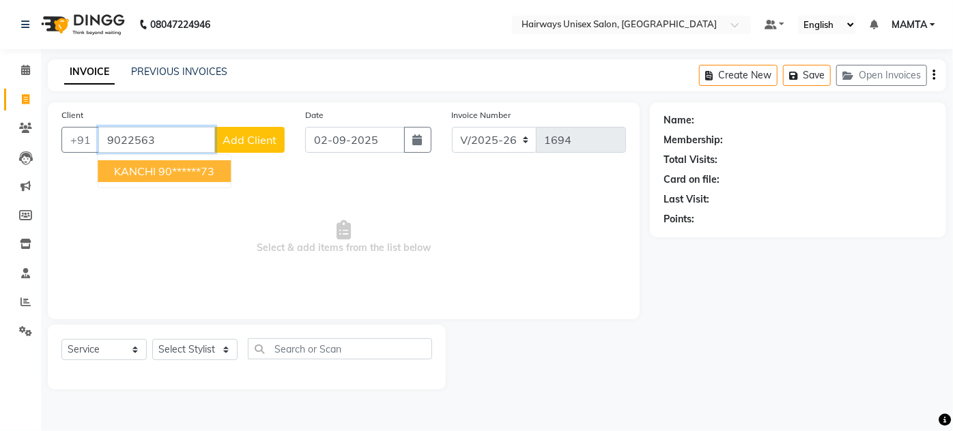
click at [172, 169] on ngb-highlight "90******73" at bounding box center [186, 172] width 56 height 14
type input "90******73"
select select "1: Object"
